Goal: Information Seeking & Learning: Learn about a topic

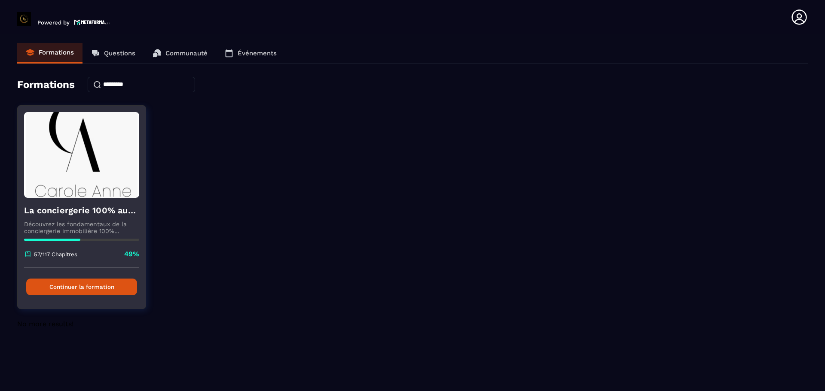
click at [82, 288] on button "Continuer la formation" at bounding box center [81, 287] width 111 height 17
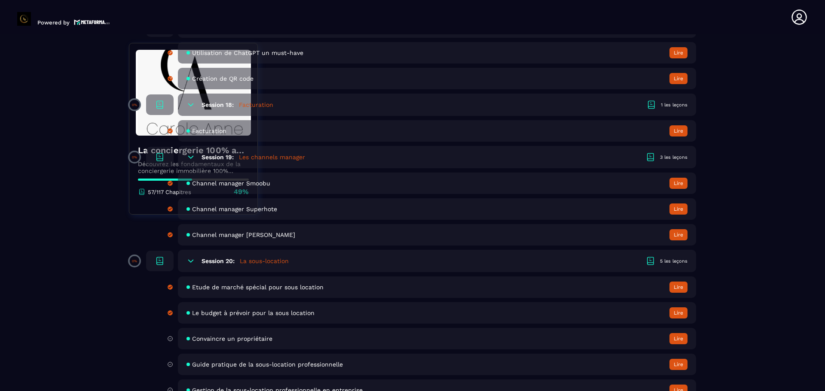
scroll to position [1991, 0]
click at [232, 337] on span "Convaincre un propriétaire" at bounding box center [232, 338] width 80 height 7
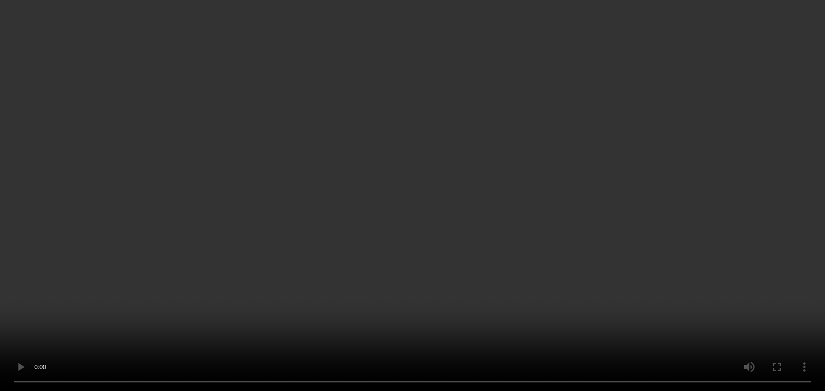
scroll to position [219, 0]
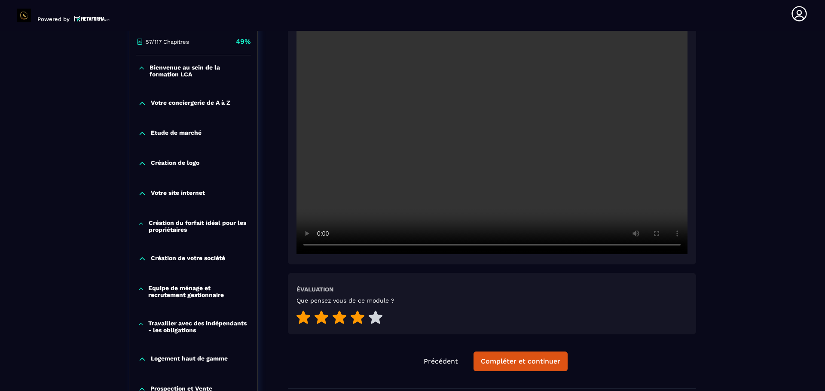
click at [360, 316] on icon at bounding box center [358, 317] width 14 height 13
click at [517, 361] on div "Compléter et continuer" at bounding box center [520, 362] width 79 height 9
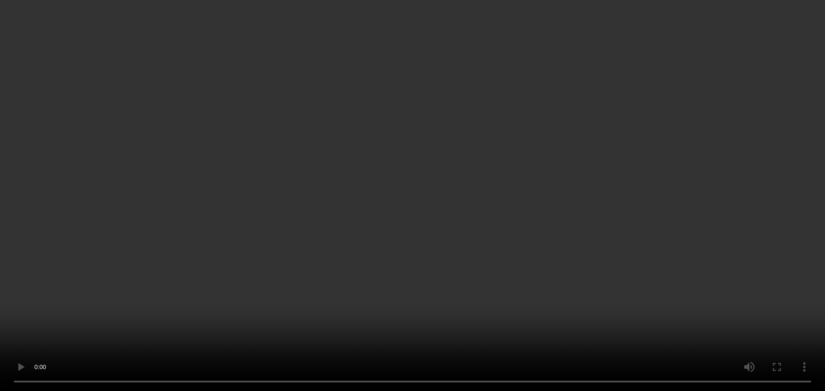
scroll to position [228, 0]
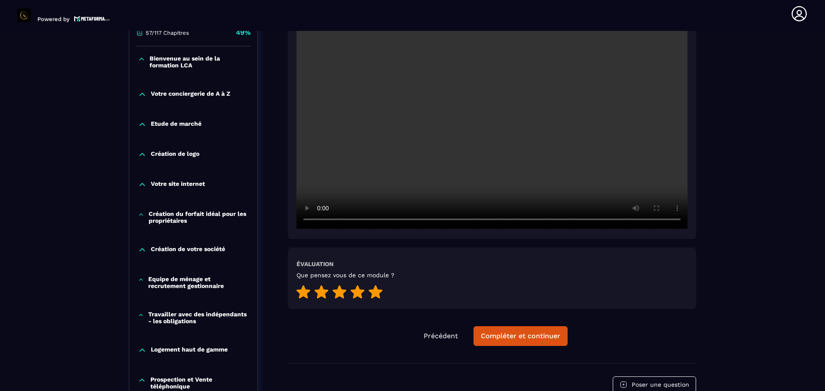
click at [378, 292] on icon at bounding box center [376, 291] width 14 height 13
click at [511, 336] on div "Compléter et continuer" at bounding box center [520, 336] width 79 height 9
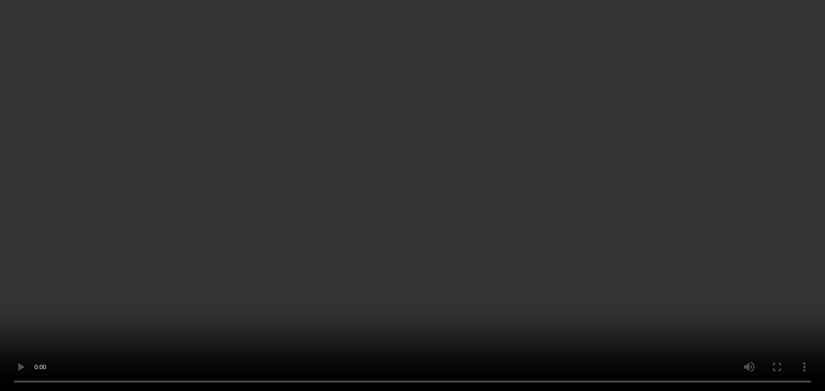
scroll to position [331, 0]
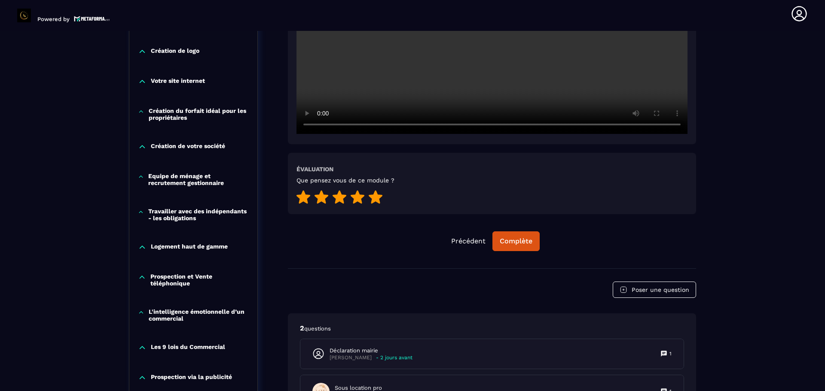
click at [373, 199] on icon at bounding box center [376, 196] width 14 height 13
click at [517, 241] on div "Complète" at bounding box center [516, 241] width 33 height 9
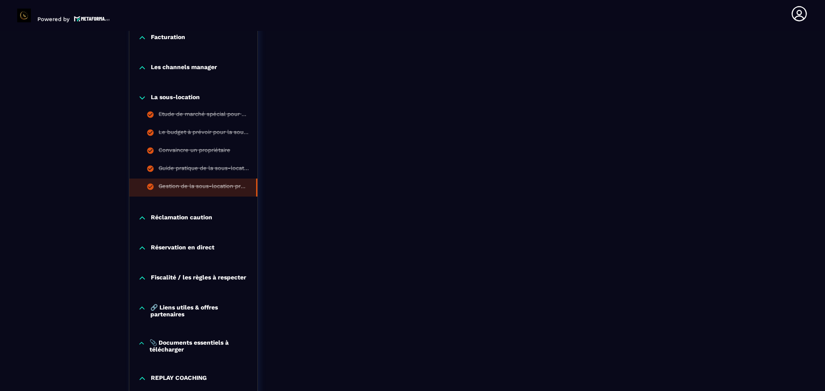
scroll to position [804, 0]
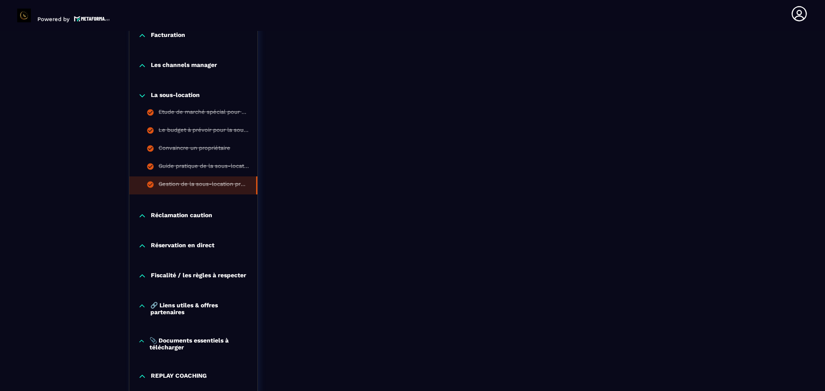
click at [199, 216] on p "Réclamation caution" at bounding box center [181, 216] width 61 height 9
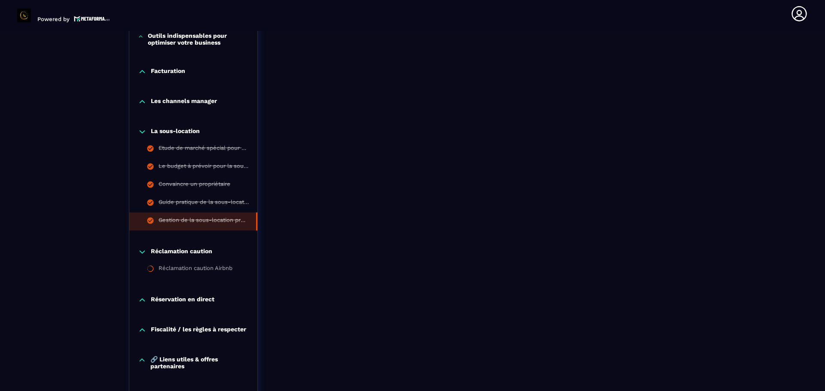
scroll to position [771, 0]
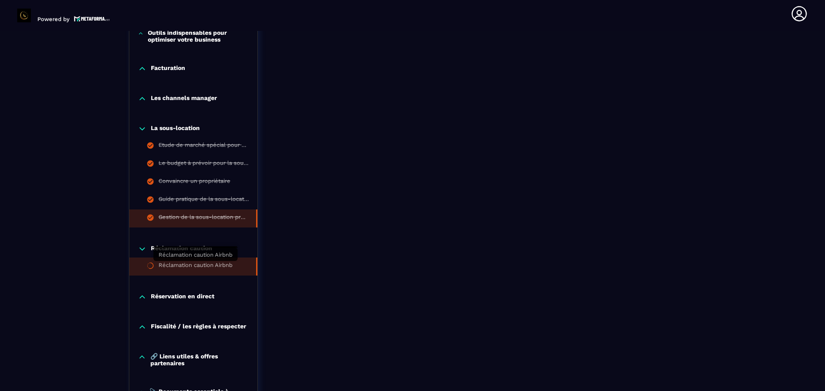
click at [182, 265] on div "Réclamation caution Airbnb" at bounding box center [196, 266] width 74 height 9
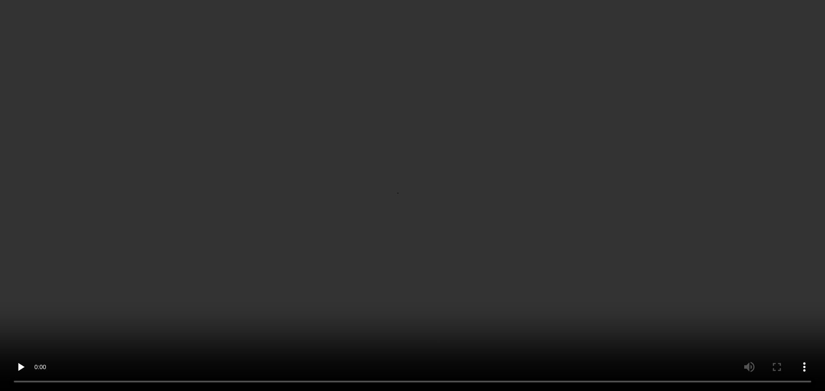
scroll to position [224, 0]
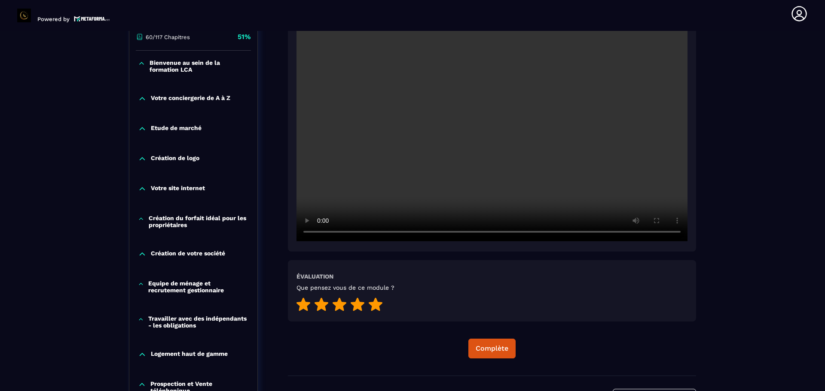
click at [376, 305] on icon at bounding box center [376, 304] width 14 height 13
click at [494, 345] on div "Complète" at bounding box center [492, 349] width 33 height 9
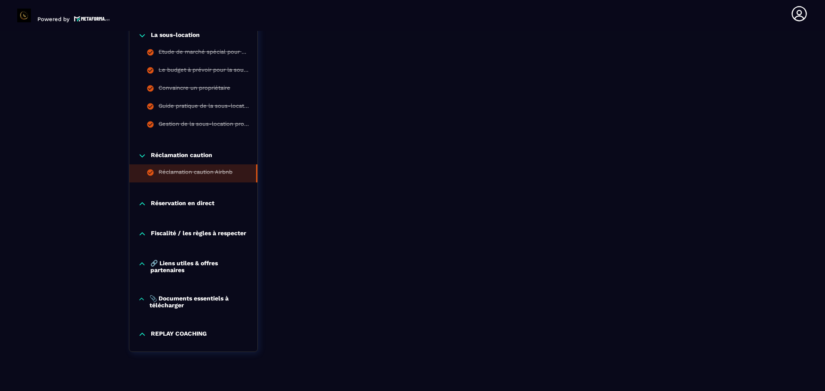
scroll to position [865, 0]
click at [174, 196] on div "Réservation en direct" at bounding box center [193, 206] width 128 height 30
click at [174, 203] on p "Réservation en direct" at bounding box center [183, 203] width 64 height 9
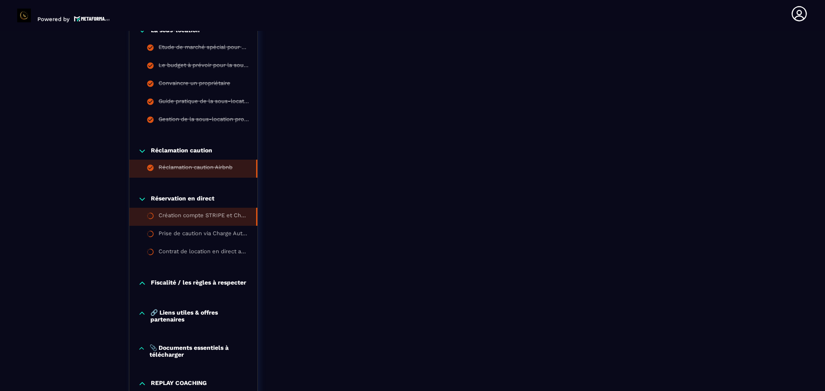
scroll to position [936, 0]
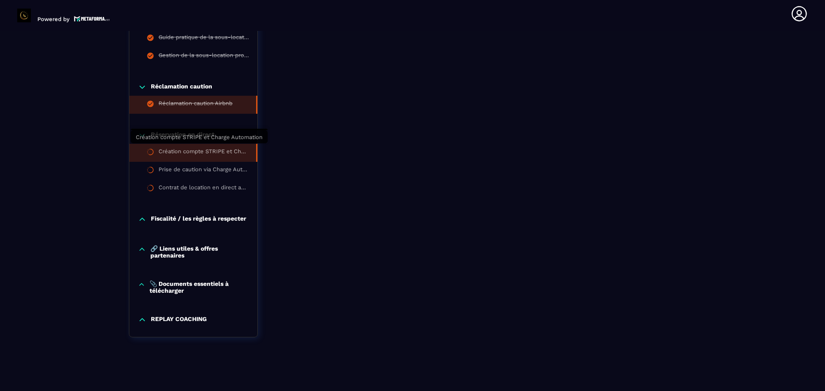
click at [199, 153] on div "Création compte STRIPE et Charge Automation" at bounding box center [203, 152] width 89 height 9
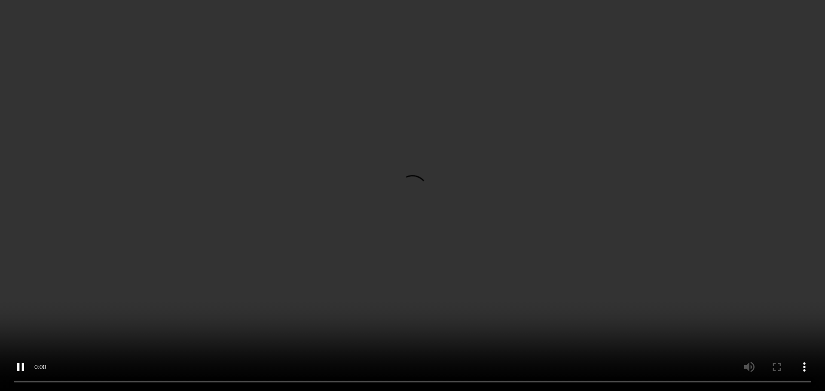
scroll to position [198, 0]
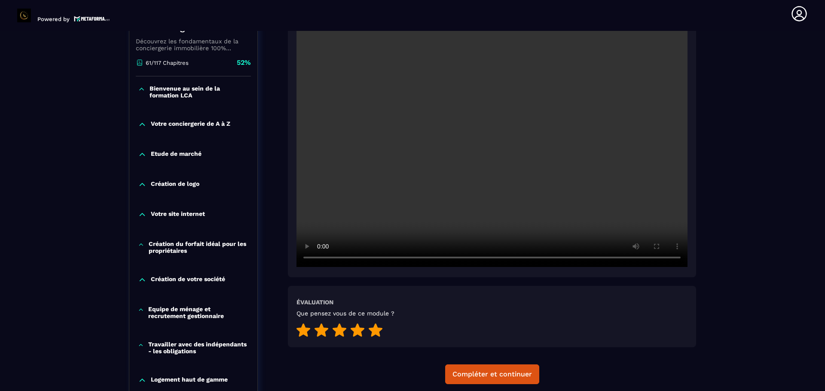
click at [377, 327] on icon at bounding box center [376, 330] width 14 height 13
click at [506, 377] on div "Compléter et continuer" at bounding box center [491, 374] width 79 height 9
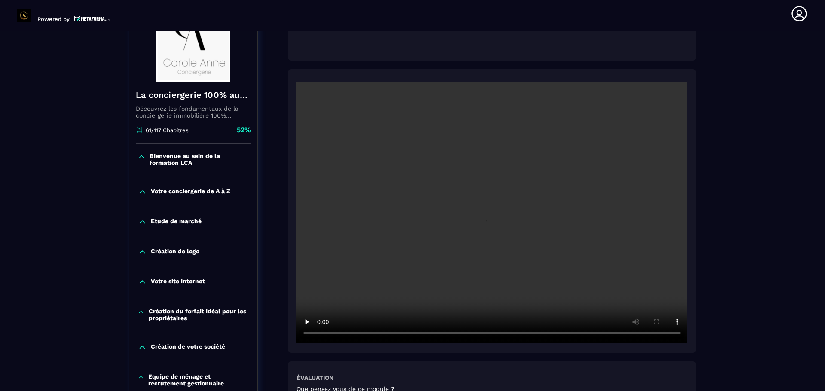
scroll to position [130, 0]
click at [143, 151] on div "Bienvenue au sein de la formation LCA" at bounding box center [193, 161] width 128 height 35
click at [141, 159] on icon at bounding box center [141, 157] width 7 height 9
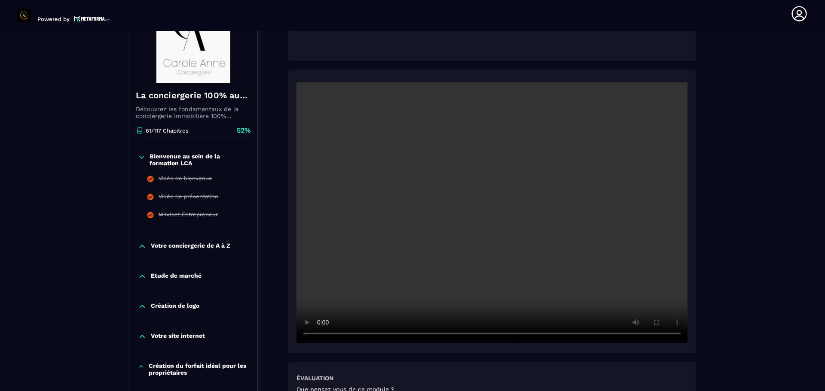
click at [142, 248] on icon at bounding box center [142, 246] width 9 height 9
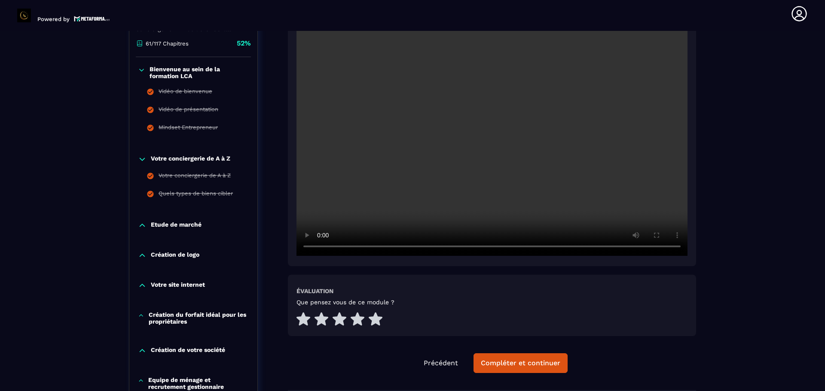
scroll to position [218, 0]
click at [140, 223] on icon at bounding box center [142, 225] width 9 height 9
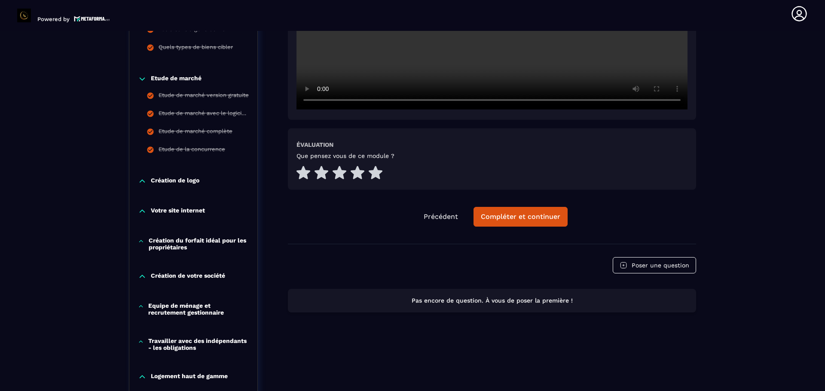
scroll to position [366, 0]
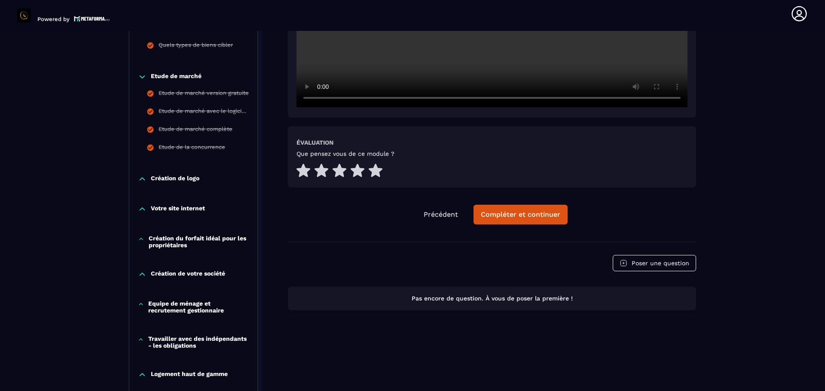
click at [140, 179] on icon at bounding box center [142, 179] width 9 height 9
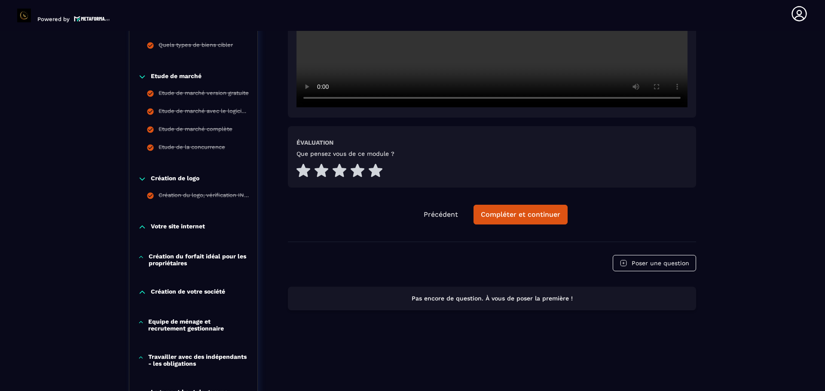
click at [141, 227] on icon at bounding box center [142, 227] width 5 height 3
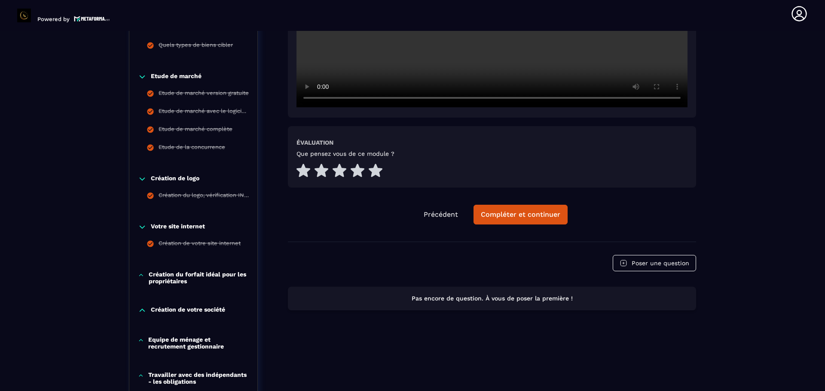
click at [140, 272] on icon at bounding box center [141, 275] width 6 height 9
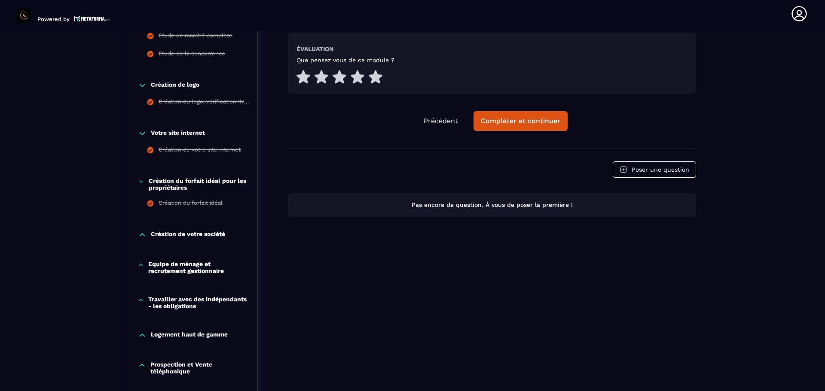
scroll to position [461, 0]
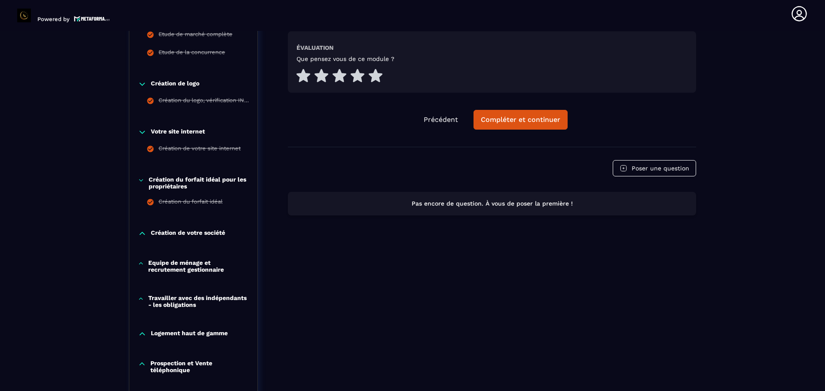
click at [142, 235] on icon at bounding box center [142, 233] width 9 height 9
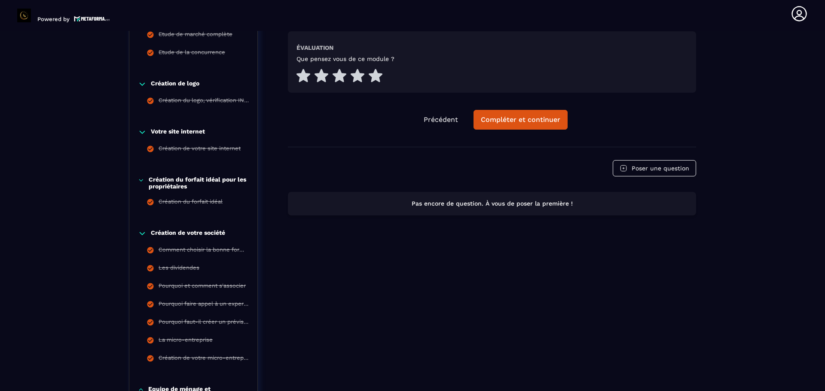
scroll to position [687, 0]
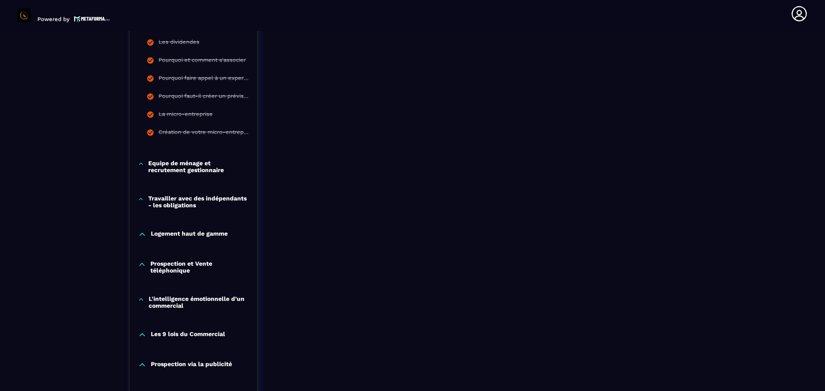
click at [144, 166] on icon at bounding box center [141, 164] width 6 height 9
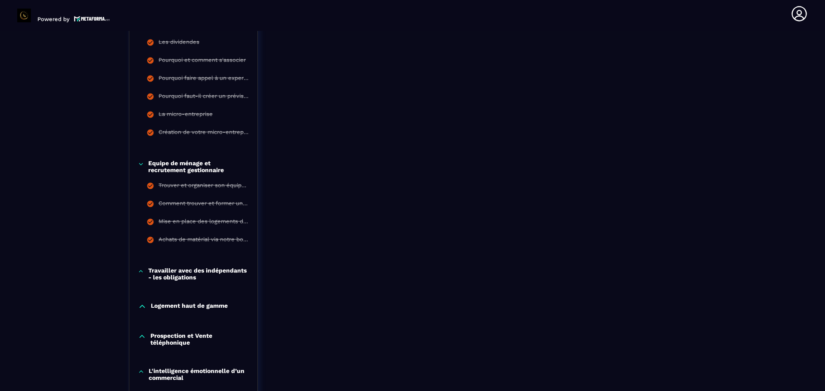
click at [141, 271] on icon at bounding box center [141, 271] width 6 height 9
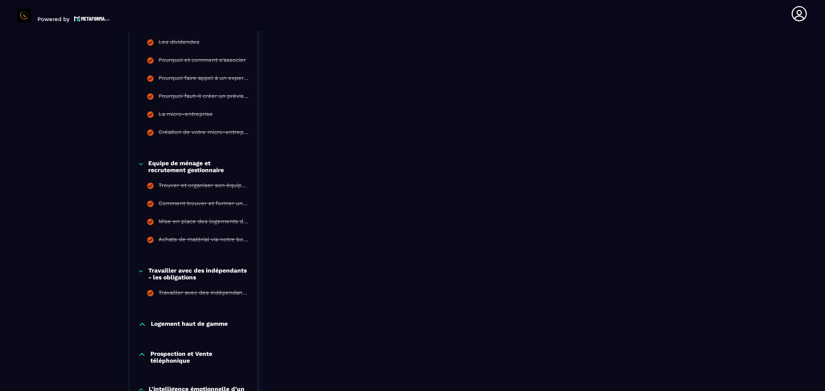
click at [143, 331] on div "Logement haut de gamme" at bounding box center [193, 327] width 128 height 30
click at [144, 327] on icon at bounding box center [142, 325] width 9 height 9
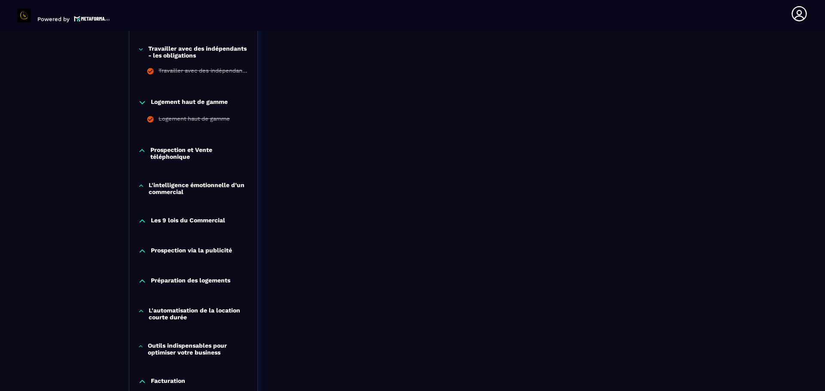
scroll to position [910, 0]
click at [143, 152] on icon at bounding box center [142, 150] width 8 height 9
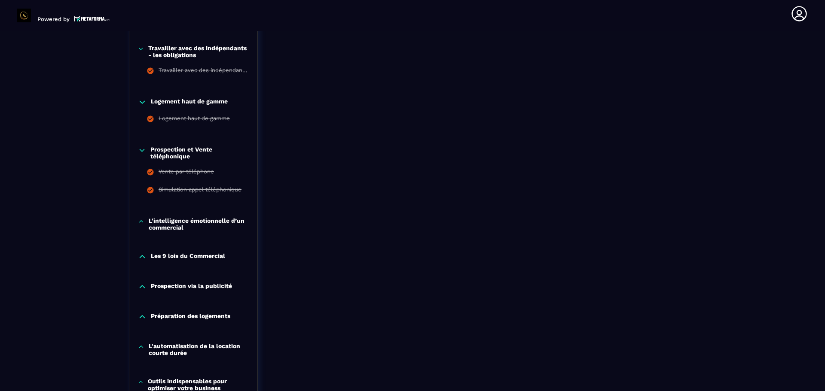
click at [139, 220] on icon at bounding box center [141, 221] width 6 height 9
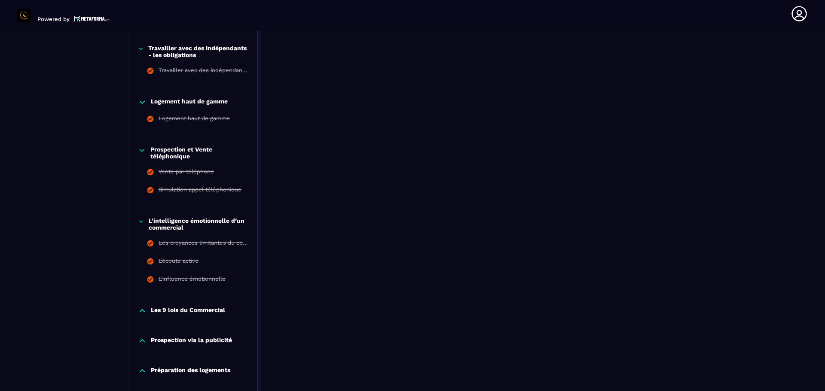
click at [141, 310] on icon at bounding box center [142, 311] width 5 height 3
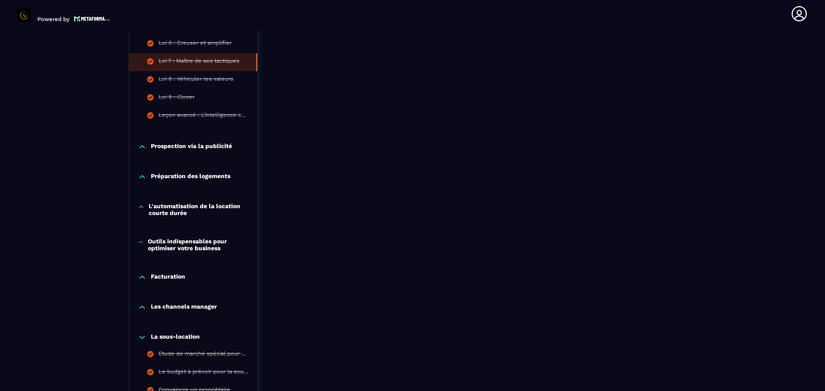
scroll to position [1291, 0]
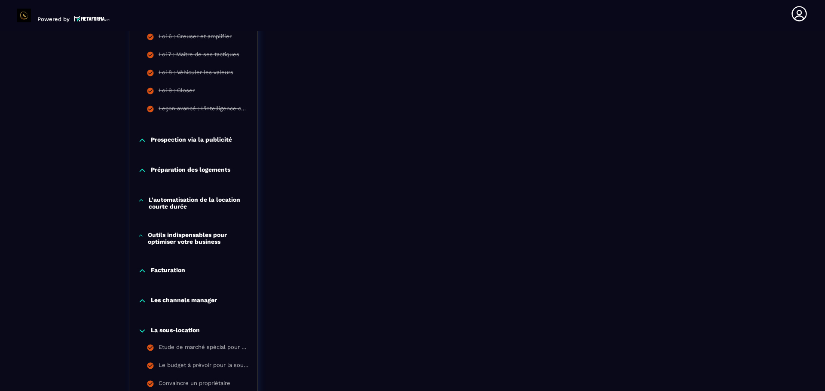
click at [145, 141] on icon at bounding box center [142, 140] width 9 height 9
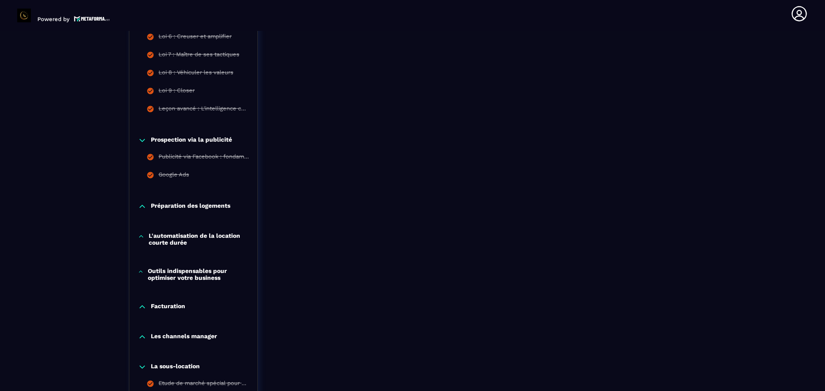
click at [142, 207] on icon at bounding box center [142, 206] width 9 height 9
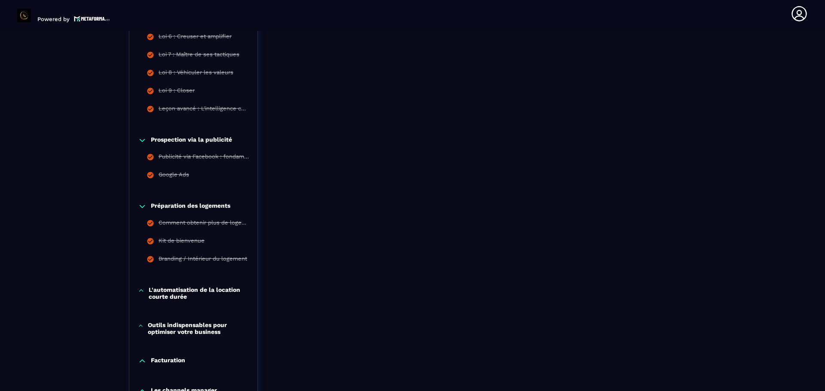
click at [140, 291] on icon at bounding box center [141, 291] width 6 height 9
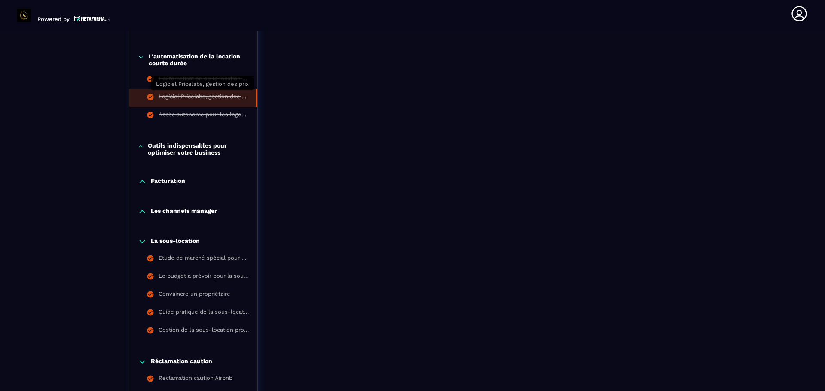
scroll to position [1526, 0]
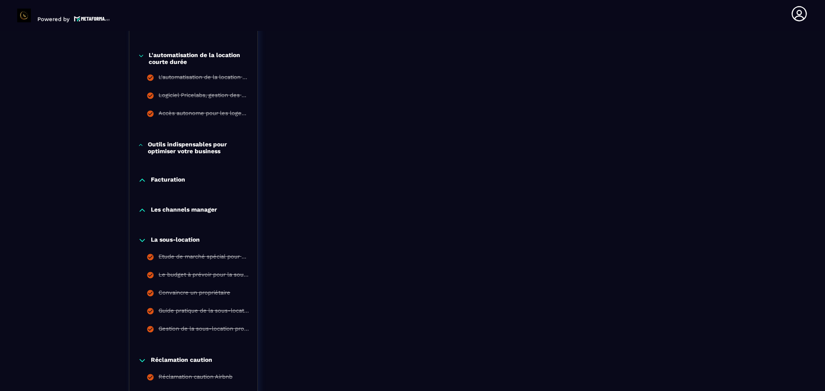
click at [142, 185] on div "Facturation" at bounding box center [193, 183] width 128 height 30
click at [142, 179] on icon at bounding box center [142, 180] width 5 height 3
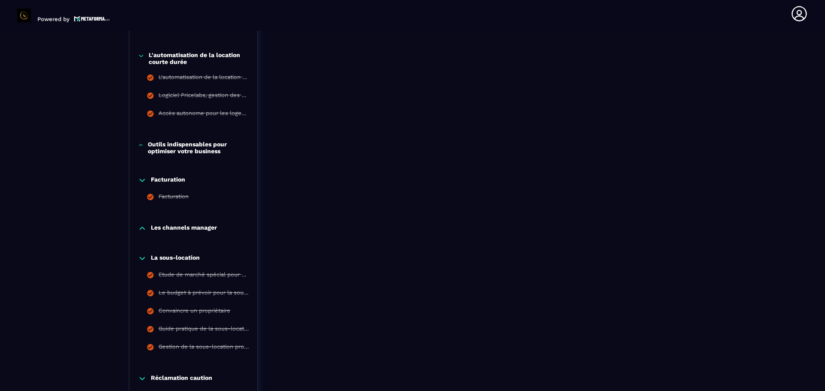
click at [140, 145] on icon at bounding box center [140, 145] width 3 height 2
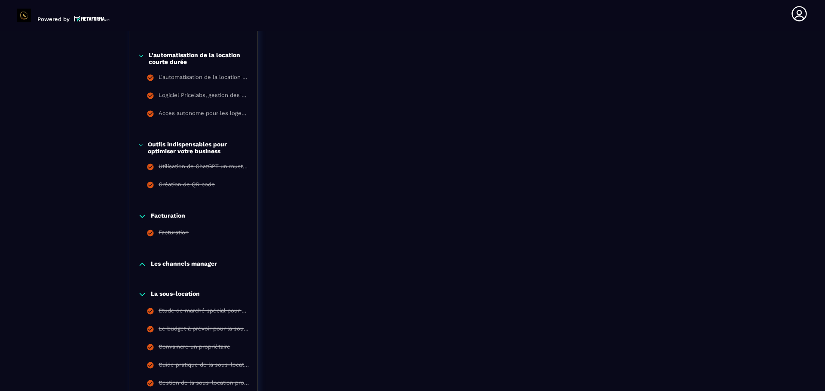
click at [142, 264] on icon at bounding box center [142, 264] width 5 height 3
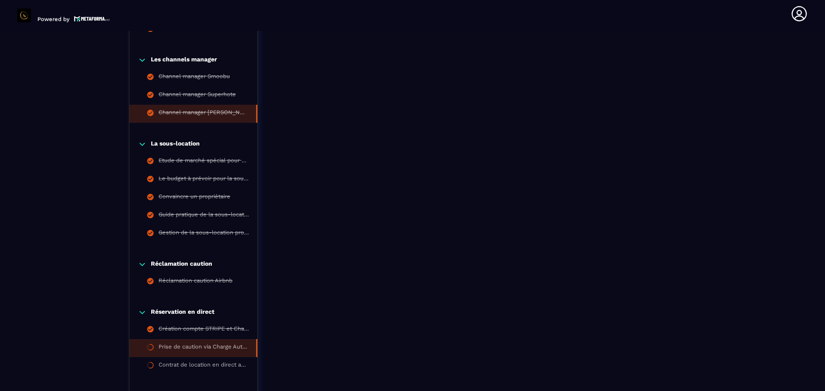
scroll to position [1733, 0]
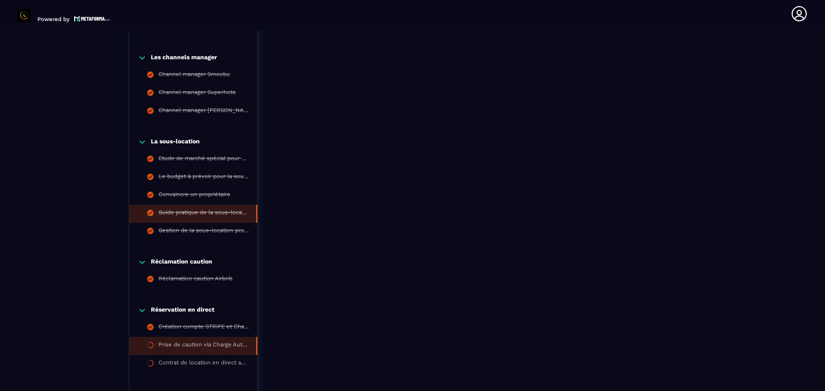
click at [221, 205] on li "Guide pratique de la sous-location professionnelle" at bounding box center [193, 214] width 128 height 18
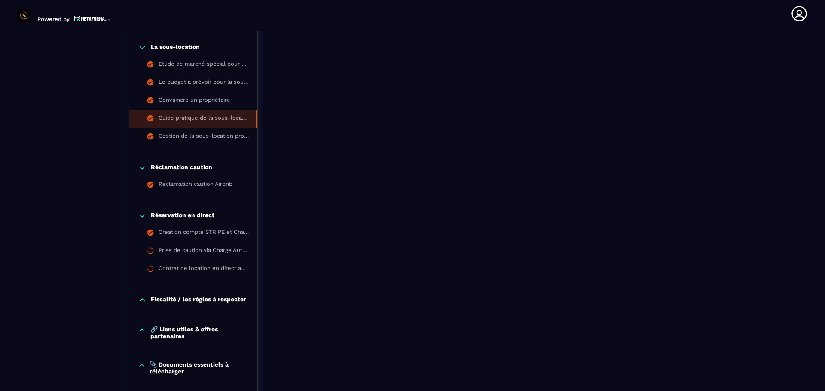
scroll to position [1910, 0]
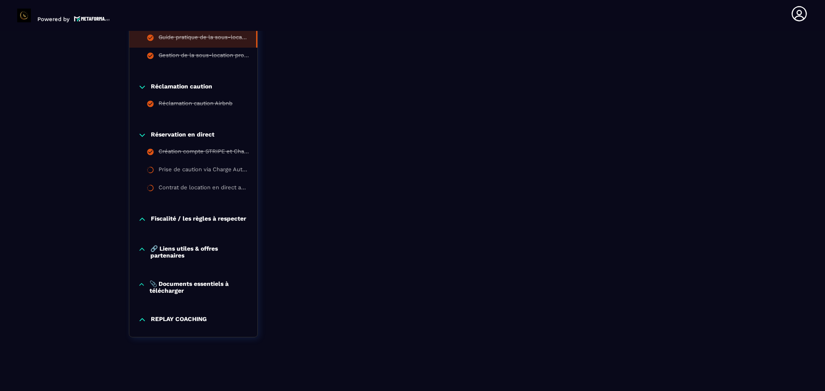
click at [145, 217] on icon at bounding box center [142, 219] width 9 height 9
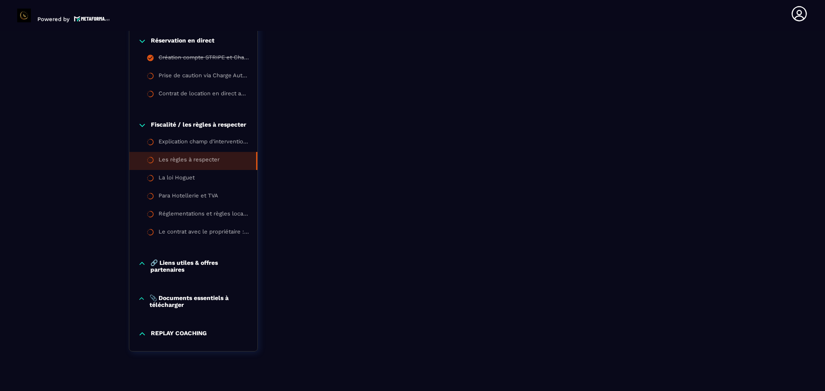
scroll to position [2002, 0]
click at [139, 264] on icon at bounding box center [142, 263] width 8 height 9
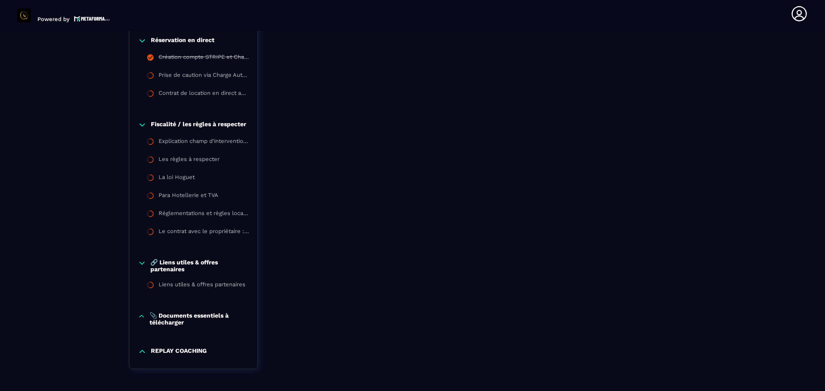
click at [141, 320] on icon at bounding box center [141, 316] width 7 height 9
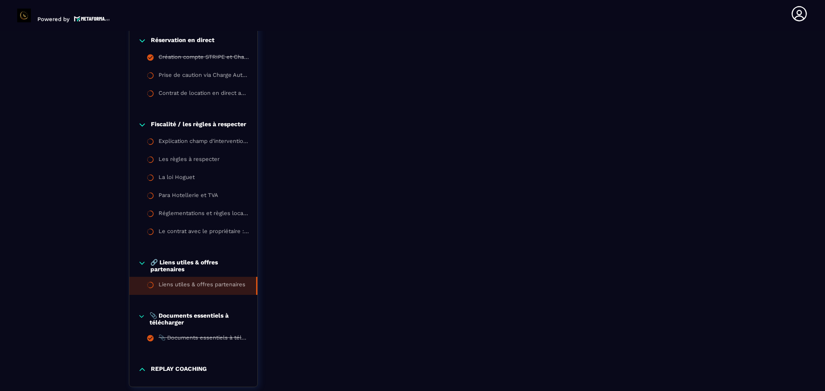
scroll to position [2055, 0]
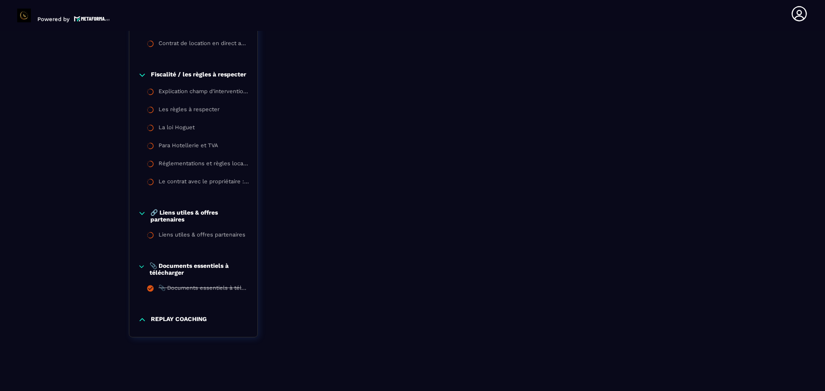
click at [144, 321] on icon at bounding box center [142, 320] width 9 height 9
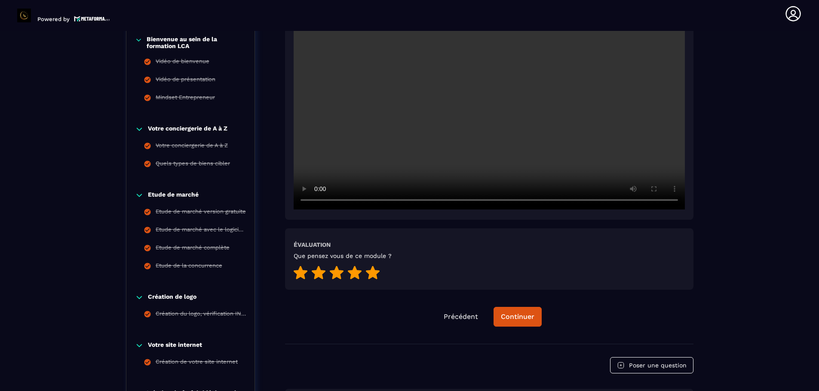
scroll to position [0, 0]
